Goal: Task Accomplishment & Management: Manage account settings

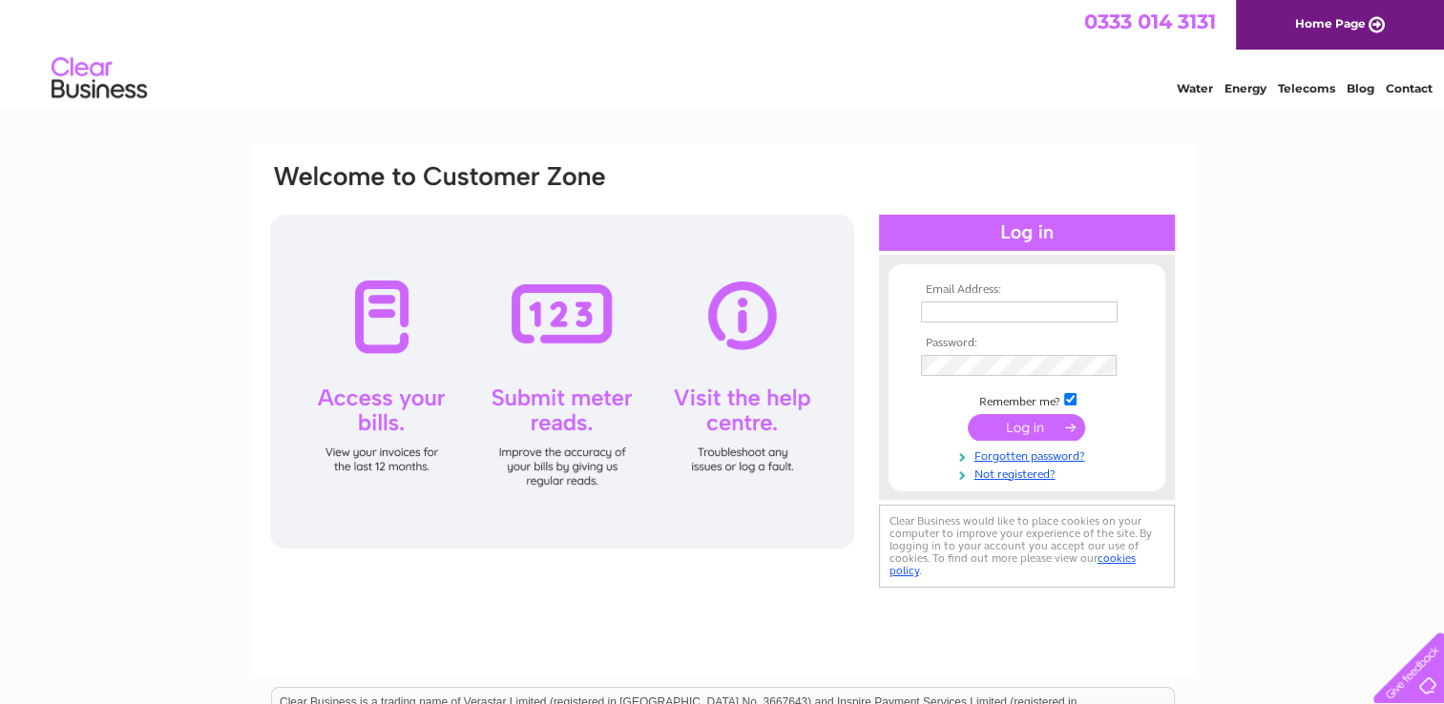
type input "[PERSON_NAME][EMAIL_ADDRESS][DOMAIN_NAME]"
click at [1037, 423] on input "submit" at bounding box center [1026, 427] width 117 height 27
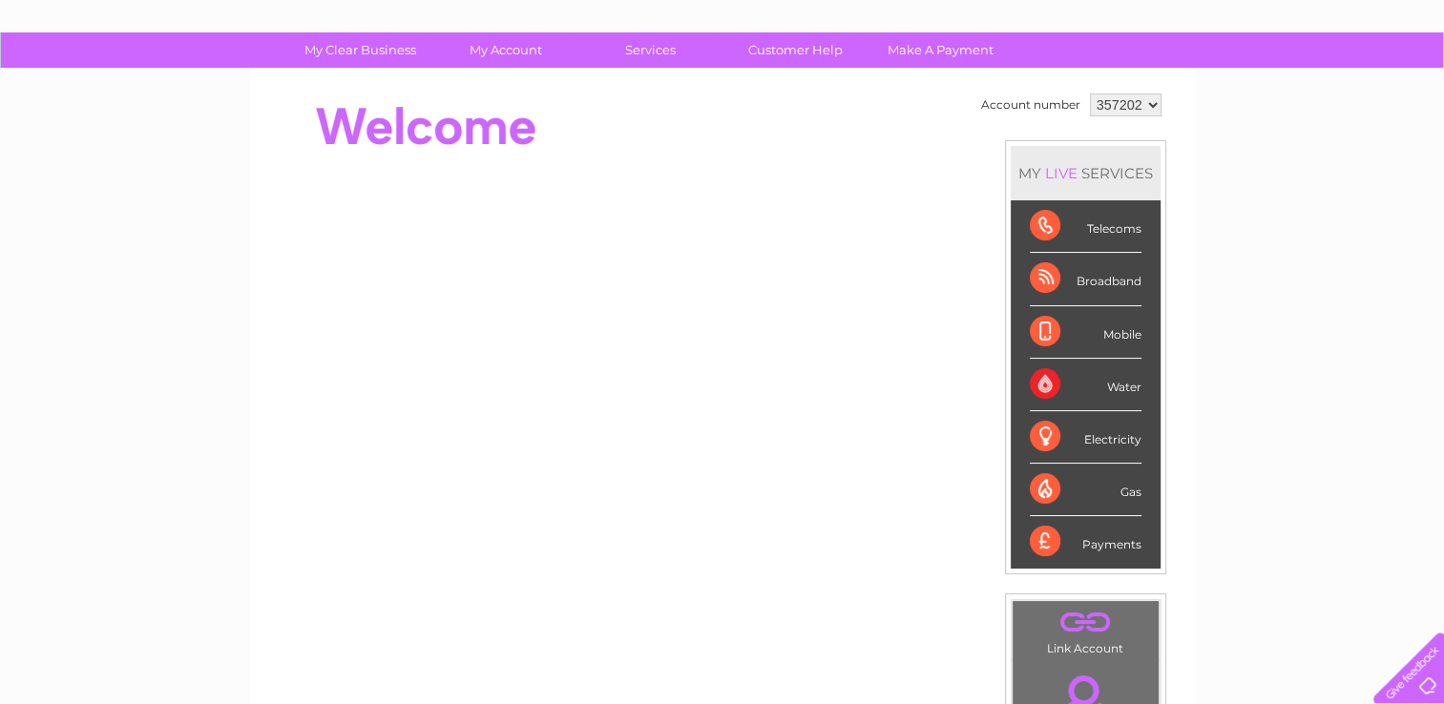
scroll to position [95, 0]
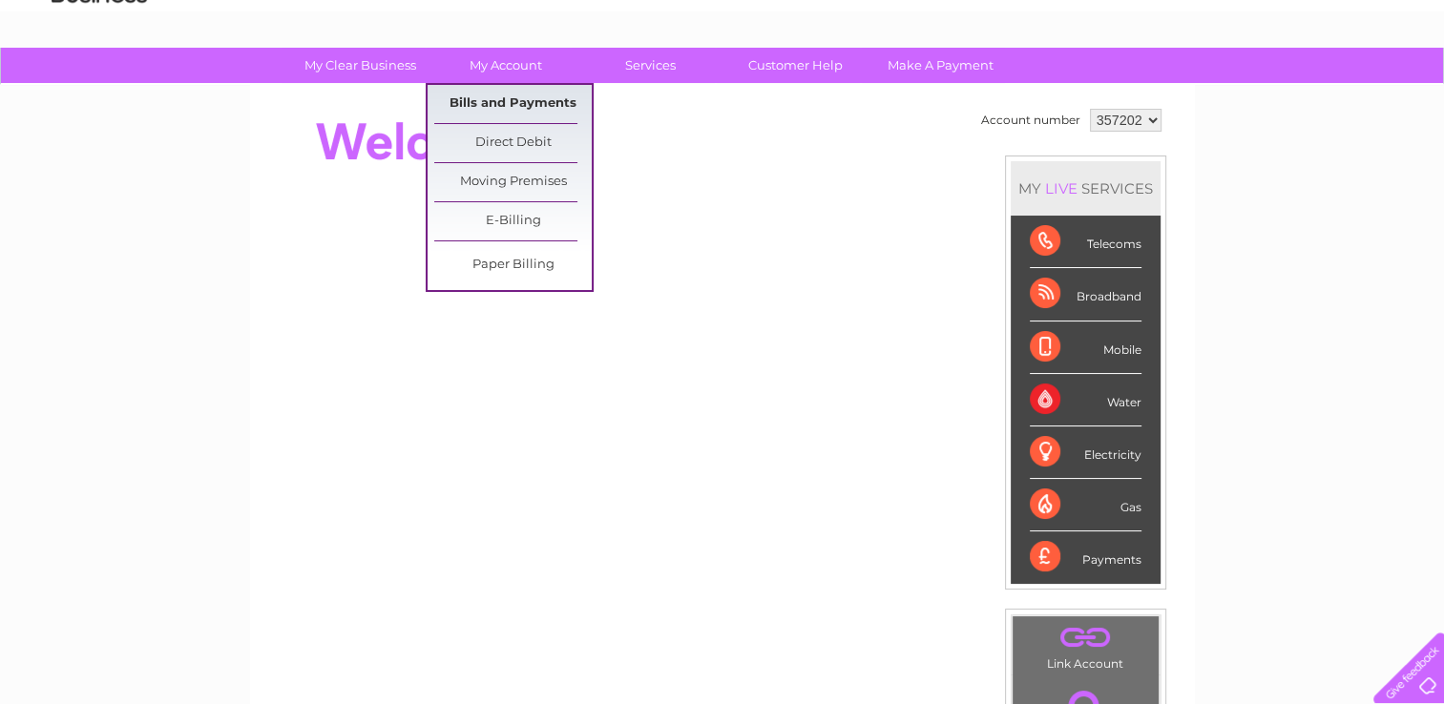
click at [520, 102] on link "Bills and Payments" at bounding box center [512, 104] width 157 height 38
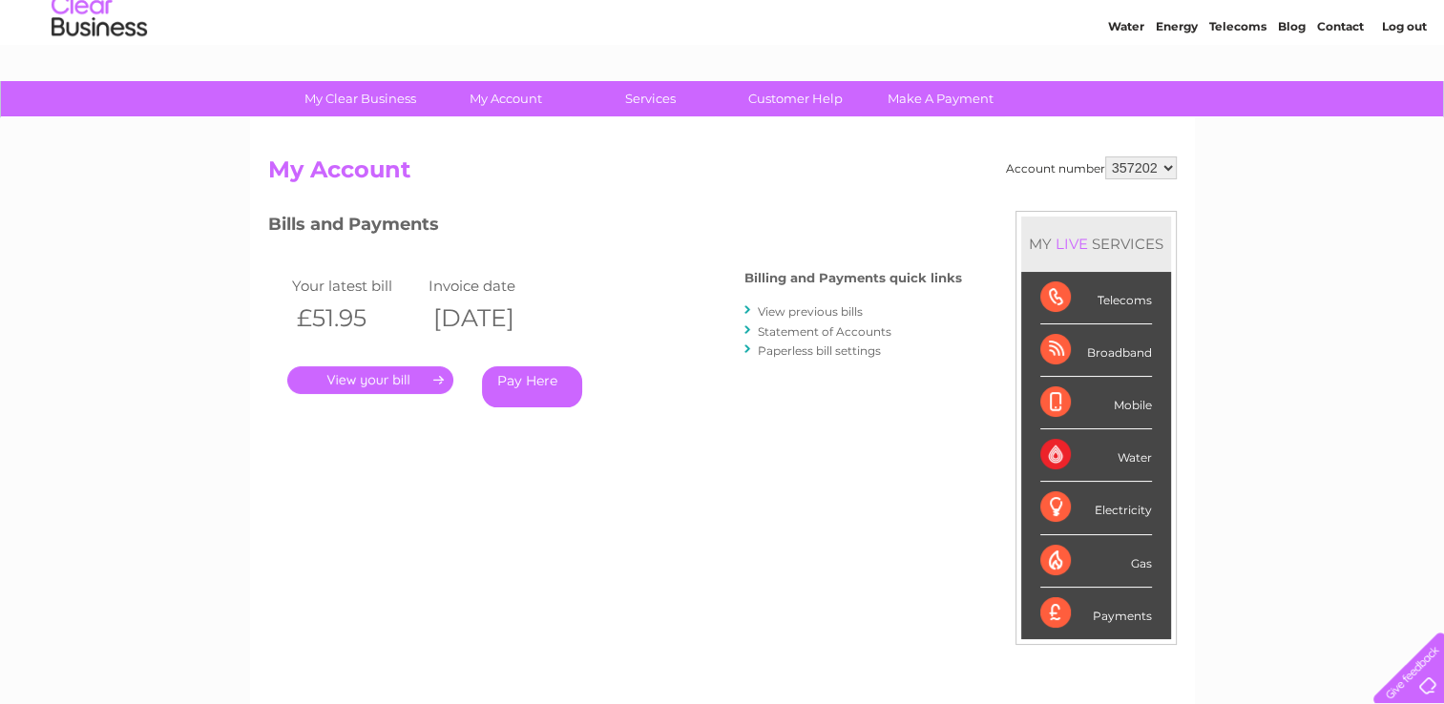
scroll to position [191, 0]
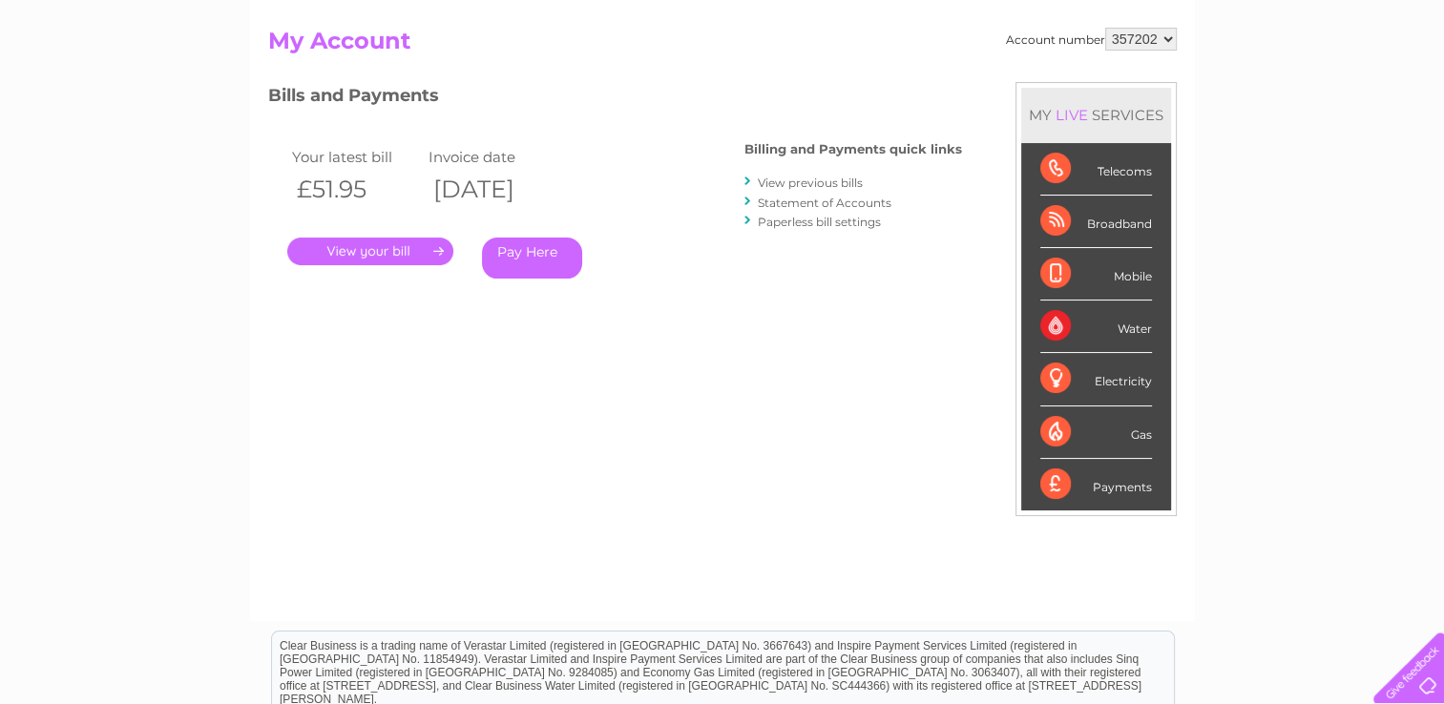
click at [373, 246] on link "." at bounding box center [370, 252] width 166 height 28
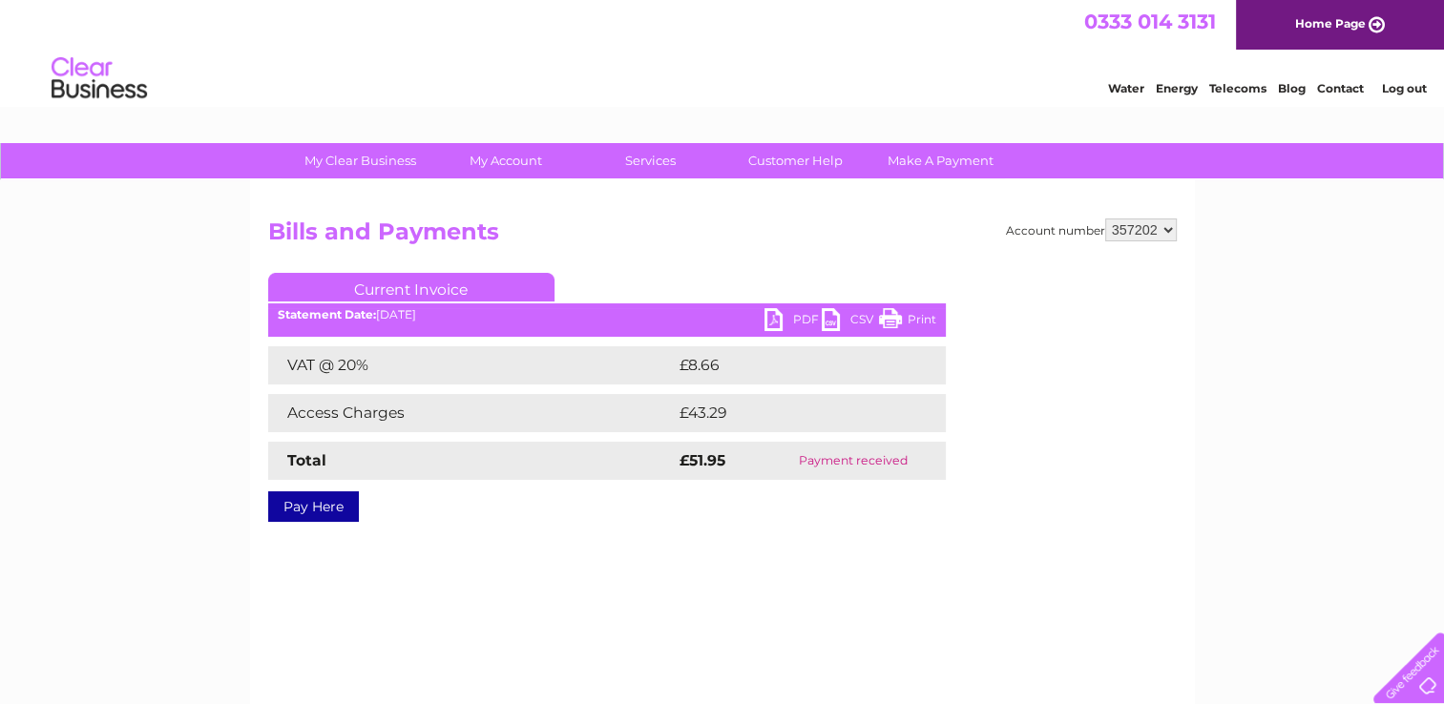
click at [796, 310] on link "PDF" at bounding box center [792, 322] width 57 height 28
click at [867, 219] on h2 "Bills and Payments" at bounding box center [722, 237] width 908 height 36
click at [784, 313] on link "PDF" at bounding box center [792, 322] width 57 height 28
click at [807, 312] on link "PDF" at bounding box center [792, 322] width 57 height 28
